Goal: Task Accomplishment & Management: Manage account settings

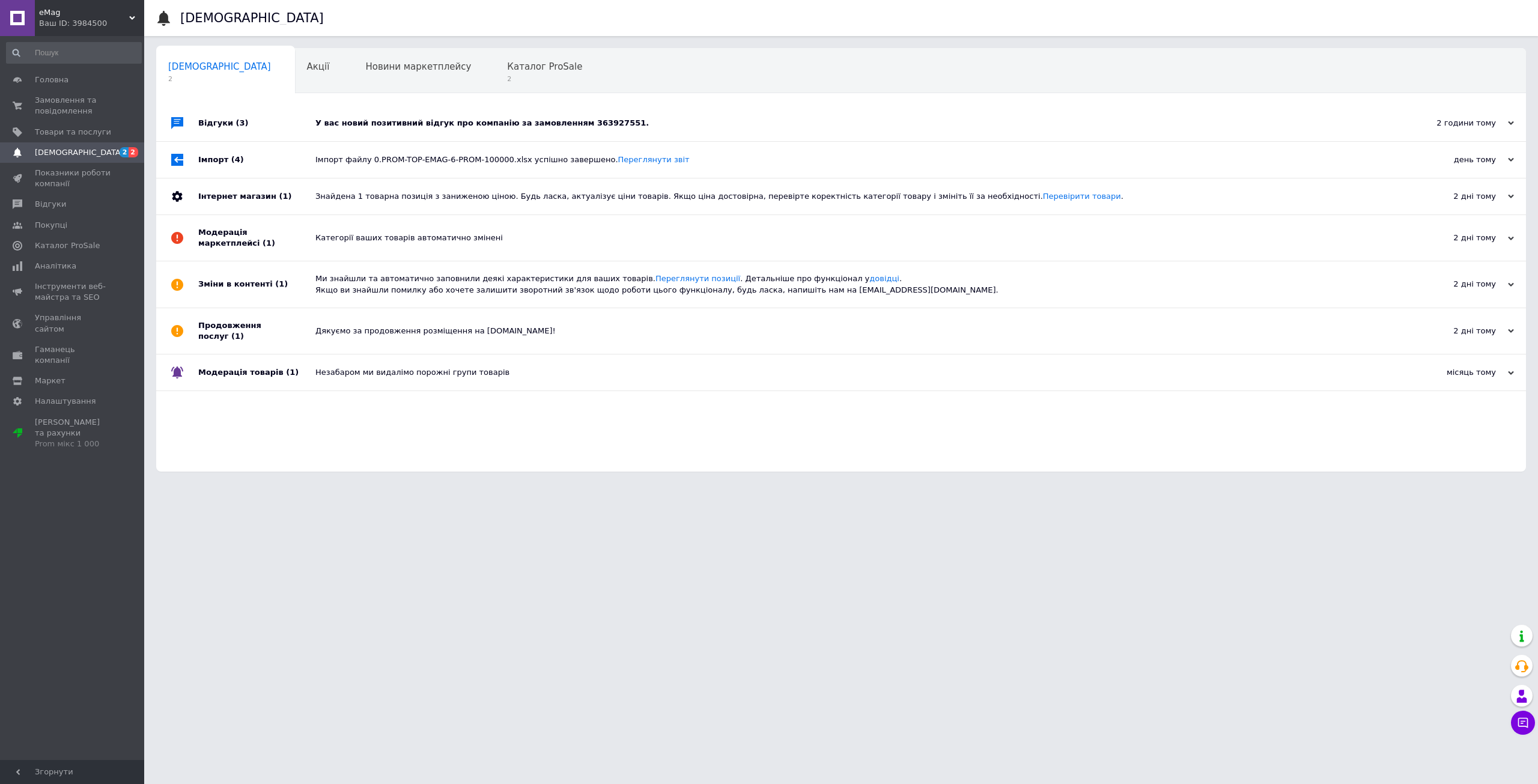
click at [389, 126] on div "У вас новий позитивний відгук про компанію за замовленням 363927551." at bounding box center [854, 124] width 1078 height 11
click at [495, 74] on div "Каталог ProSale 2" at bounding box center [550, 71] width 111 height 46
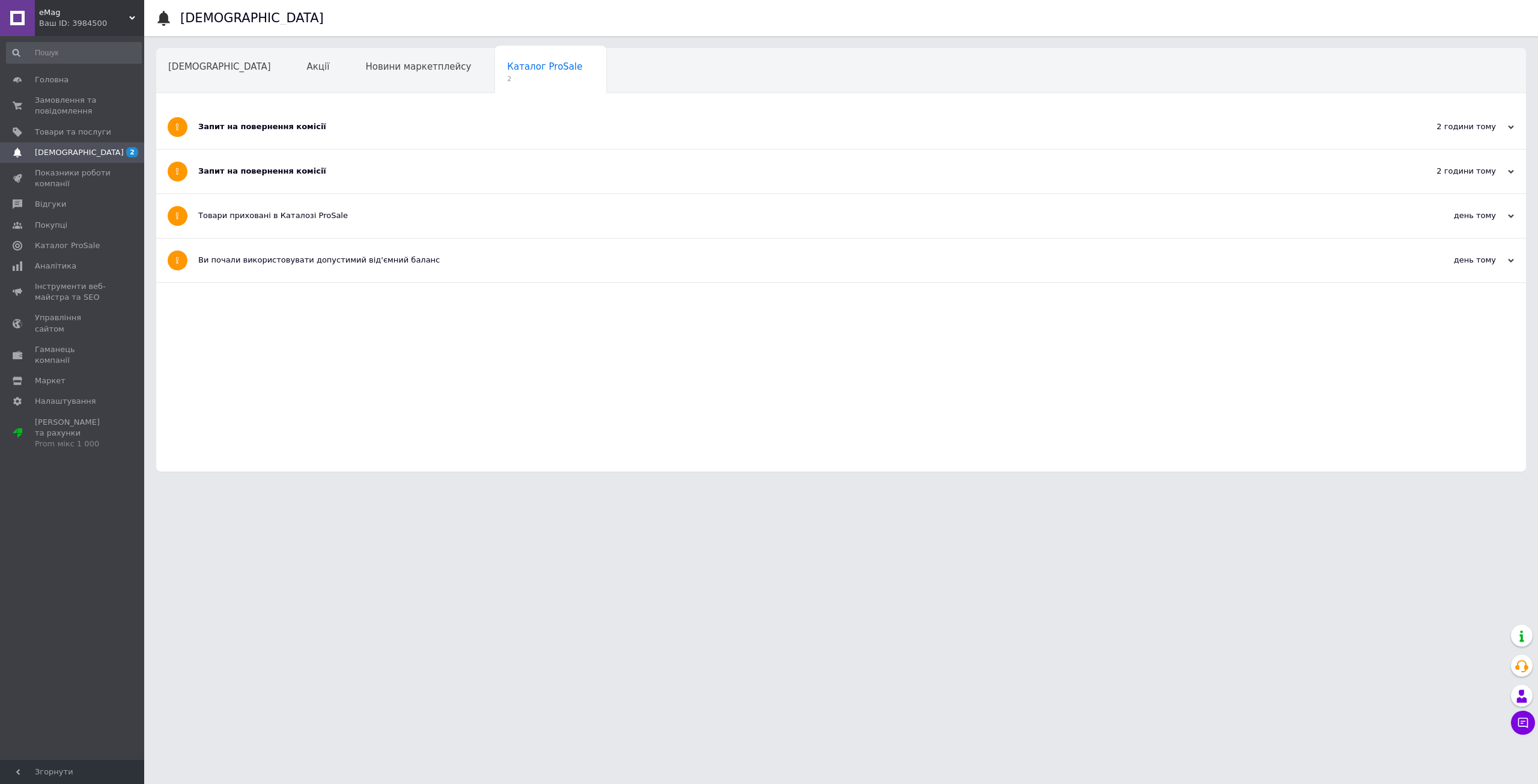
click at [267, 171] on div "Запит на повернення комісії" at bounding box center [796, 171] width 1195 height 11
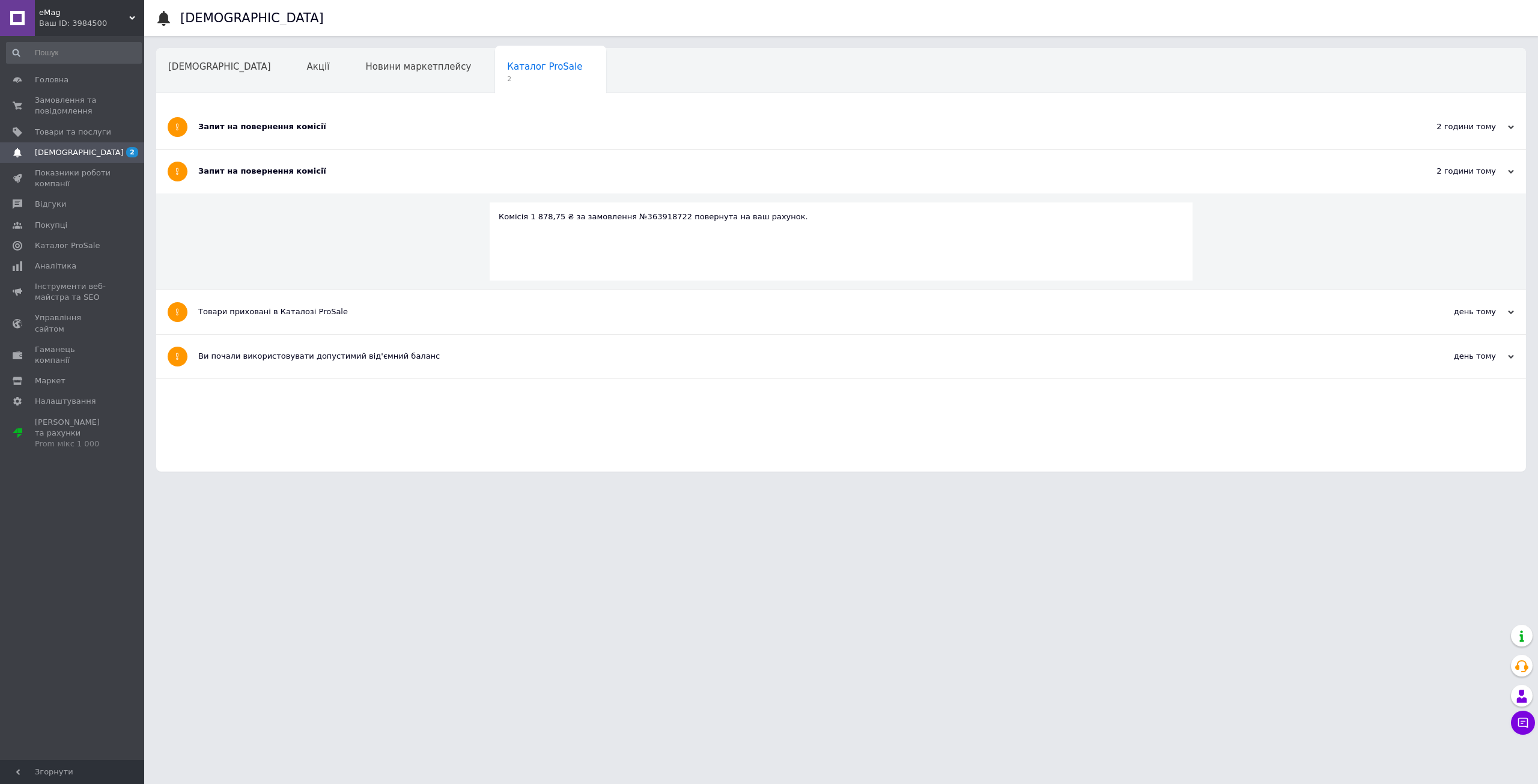
click at [267, 130] on div "Запит на повернення комісії" at bounding box center [796, 127] width 1195 height 11
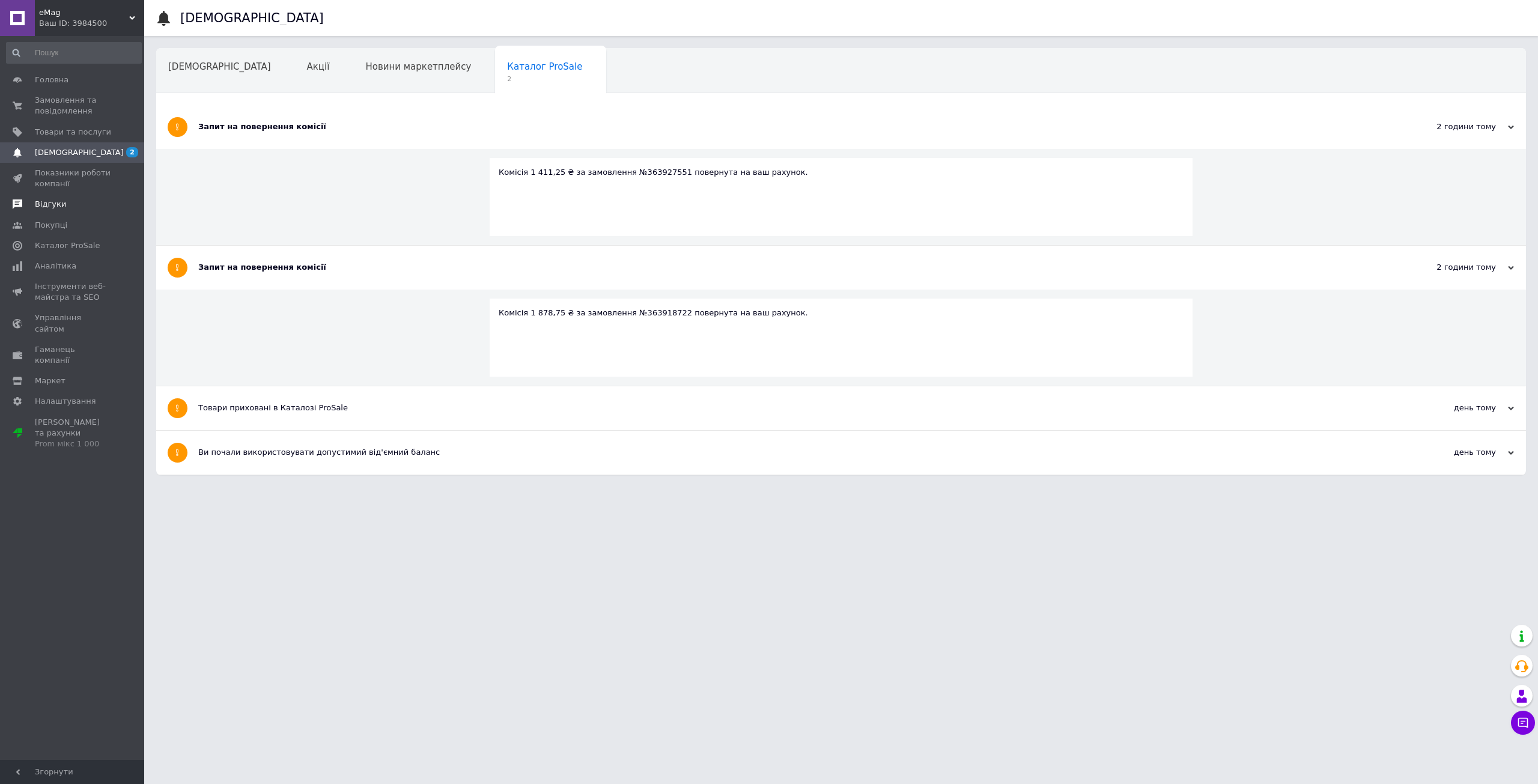
click at [57, 207] on span "Відгуки" at bounding box center [50, 204] width 31 height 11
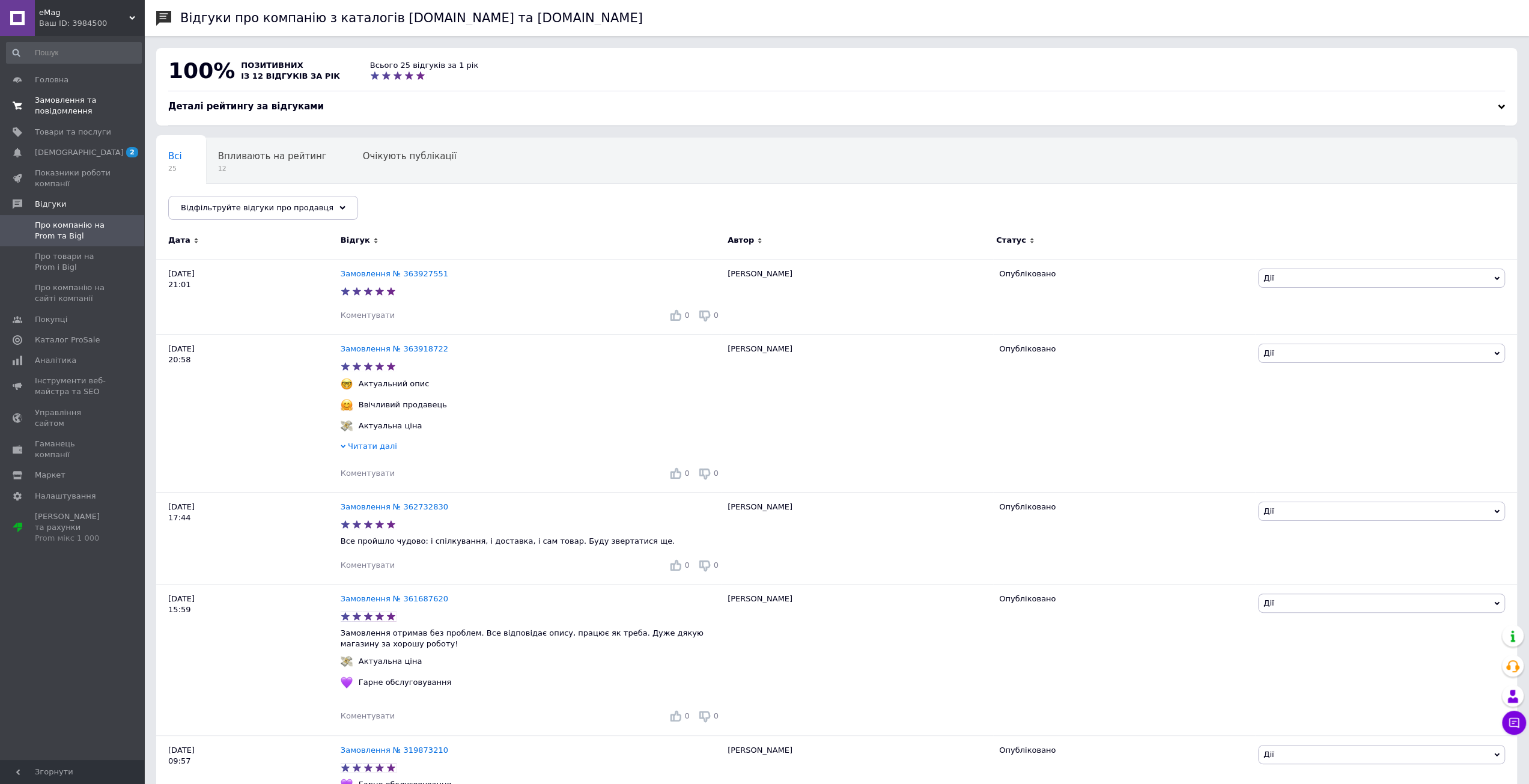
click at [68, 101] on span "Замовлення та повідомлення" at bounding box center [73, 106] width 76 height 22
